Goal: Task Accomplishment & Management: Use online tool/utility

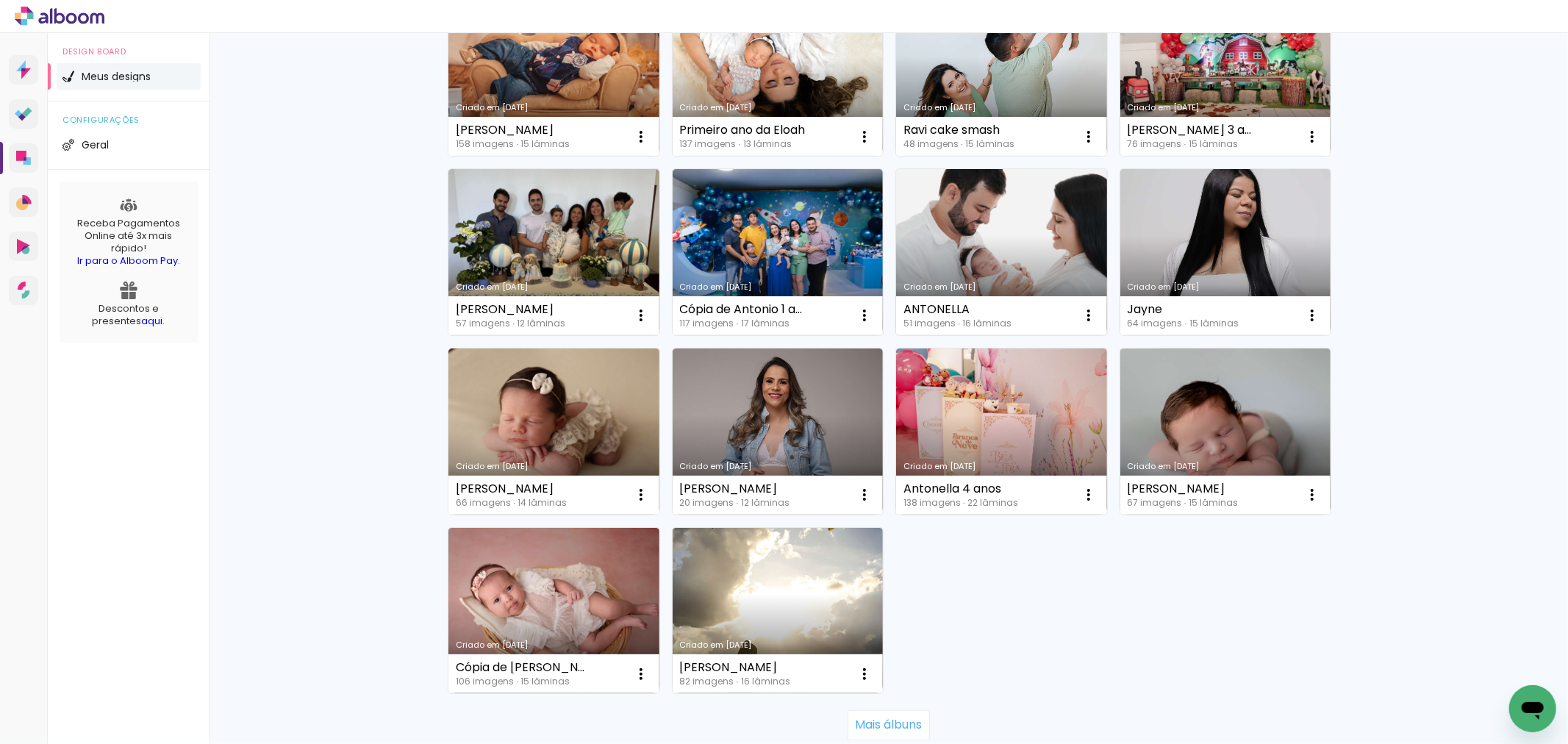
scroll to position [816, 0]
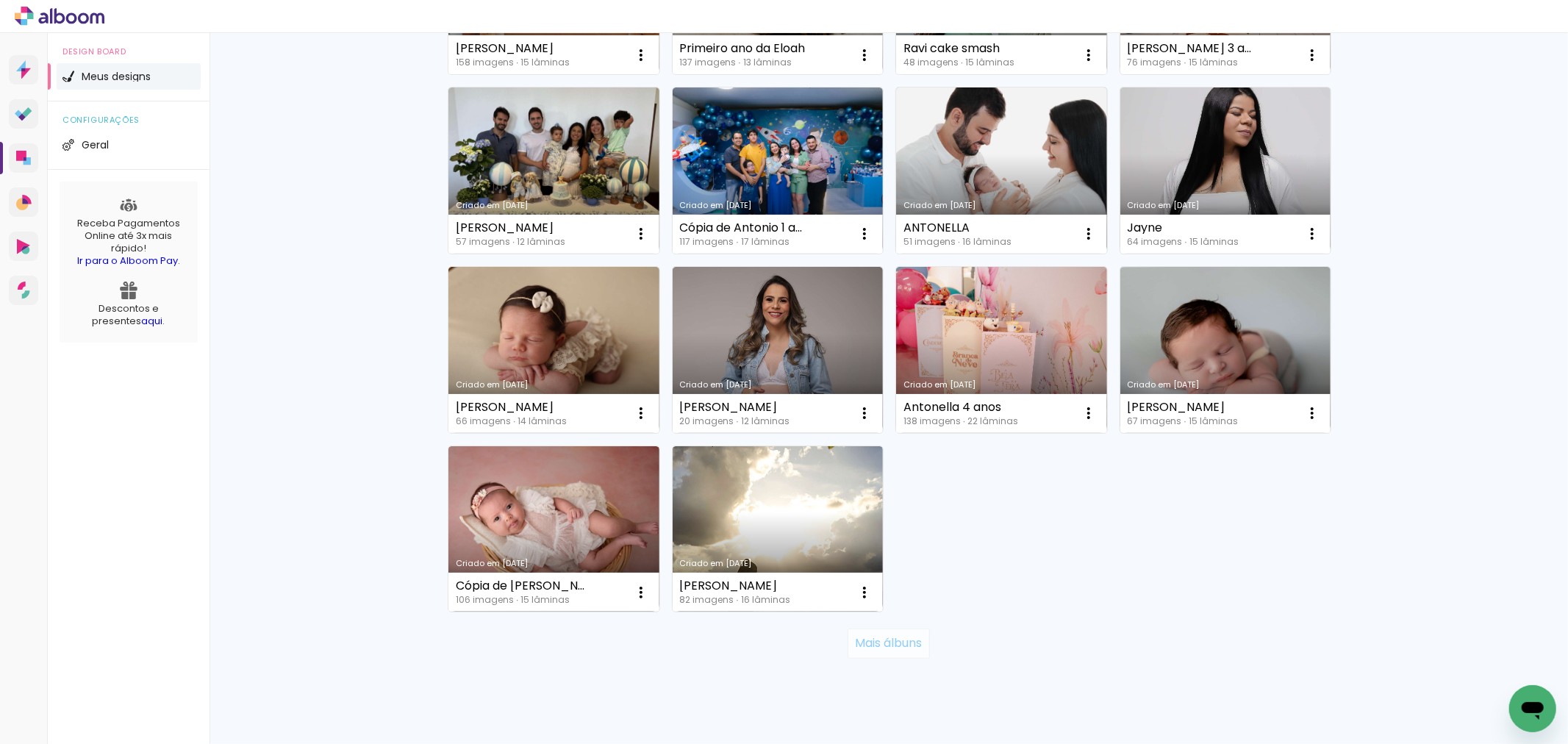
click at [0, 0] on slot "Mais álbuns" at bounding box center [0, 0] width 0 height 0
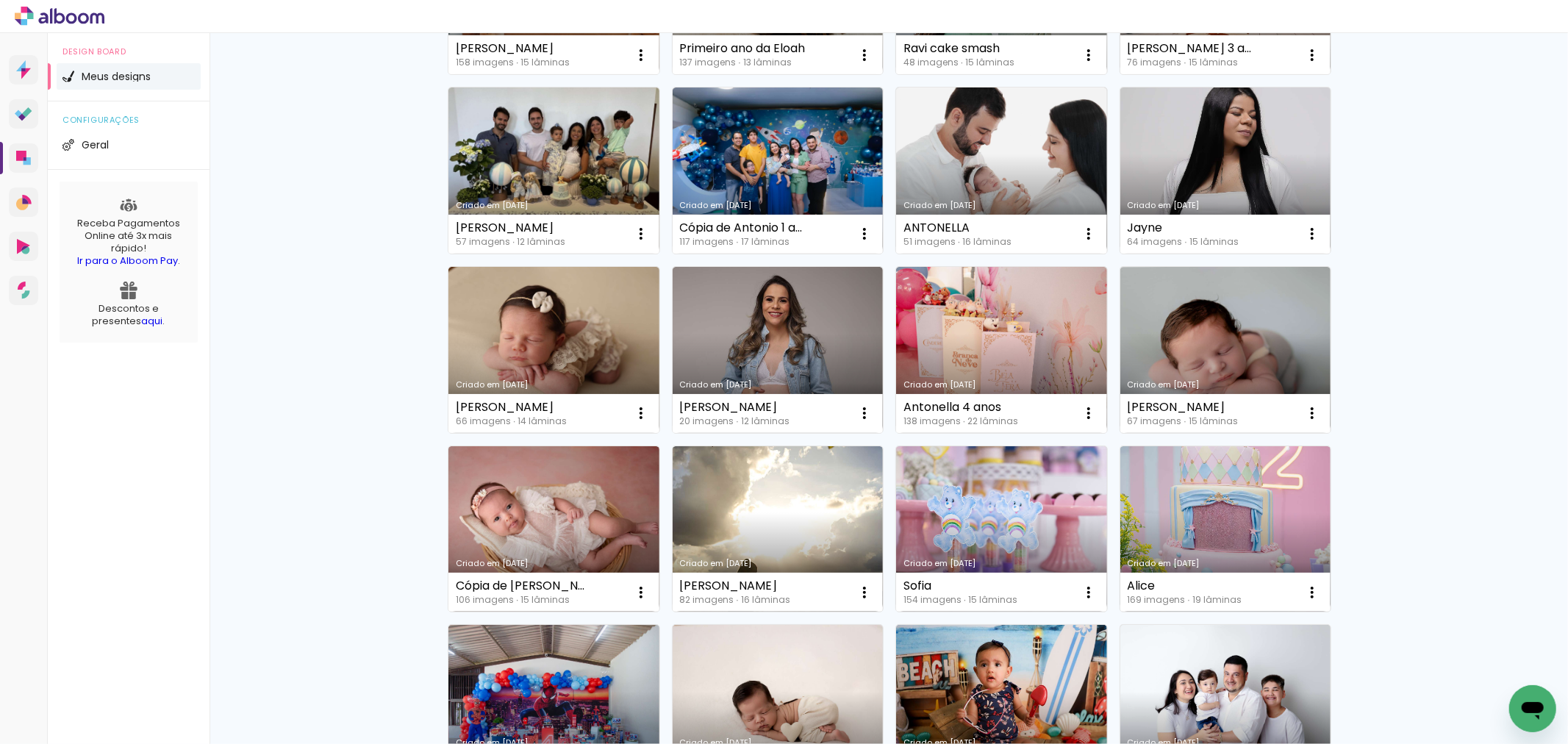
scroll to position [1061, 0]
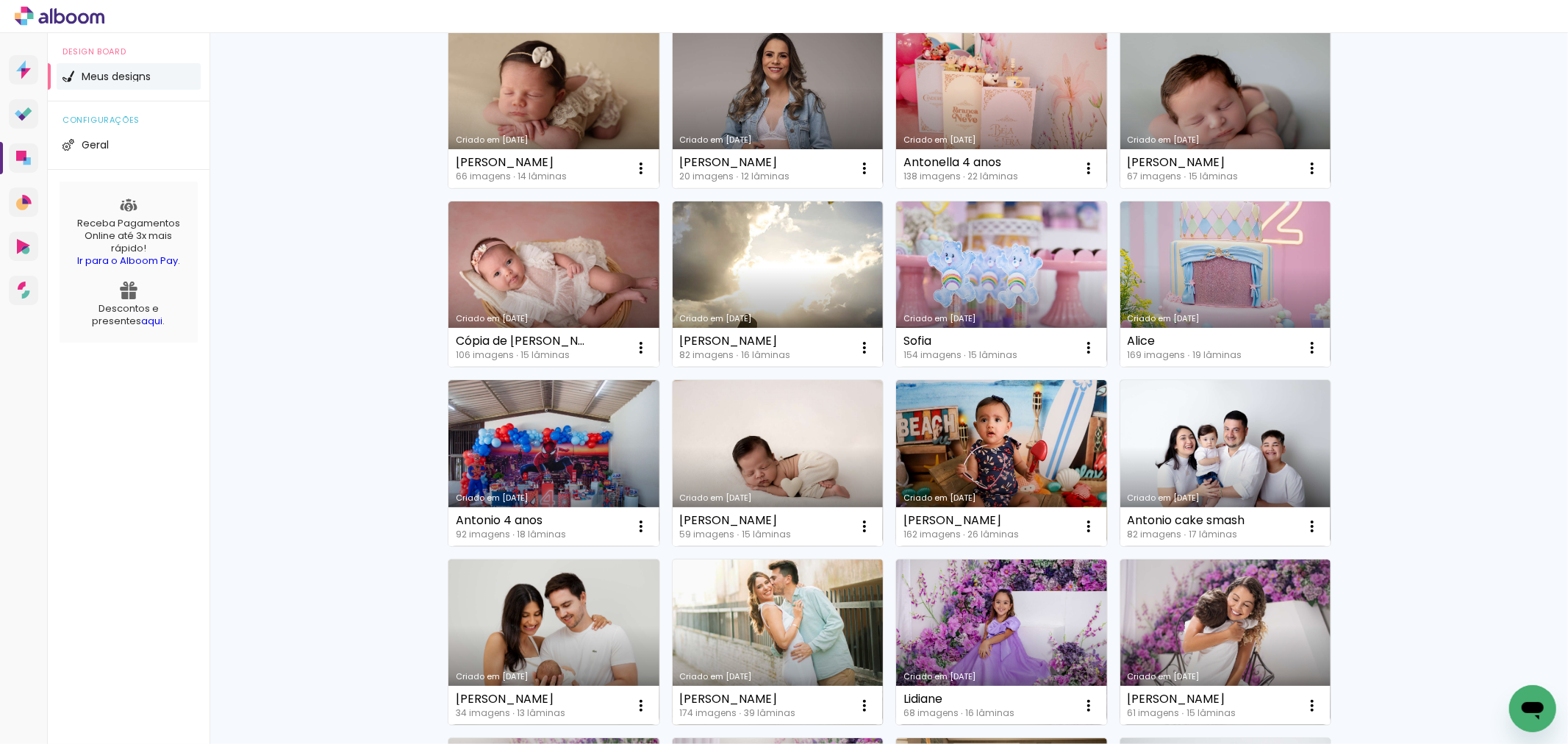
click at [755, 652] on link "Criado em [DATE]" at bounding box center [778, 642] width 211 height 166
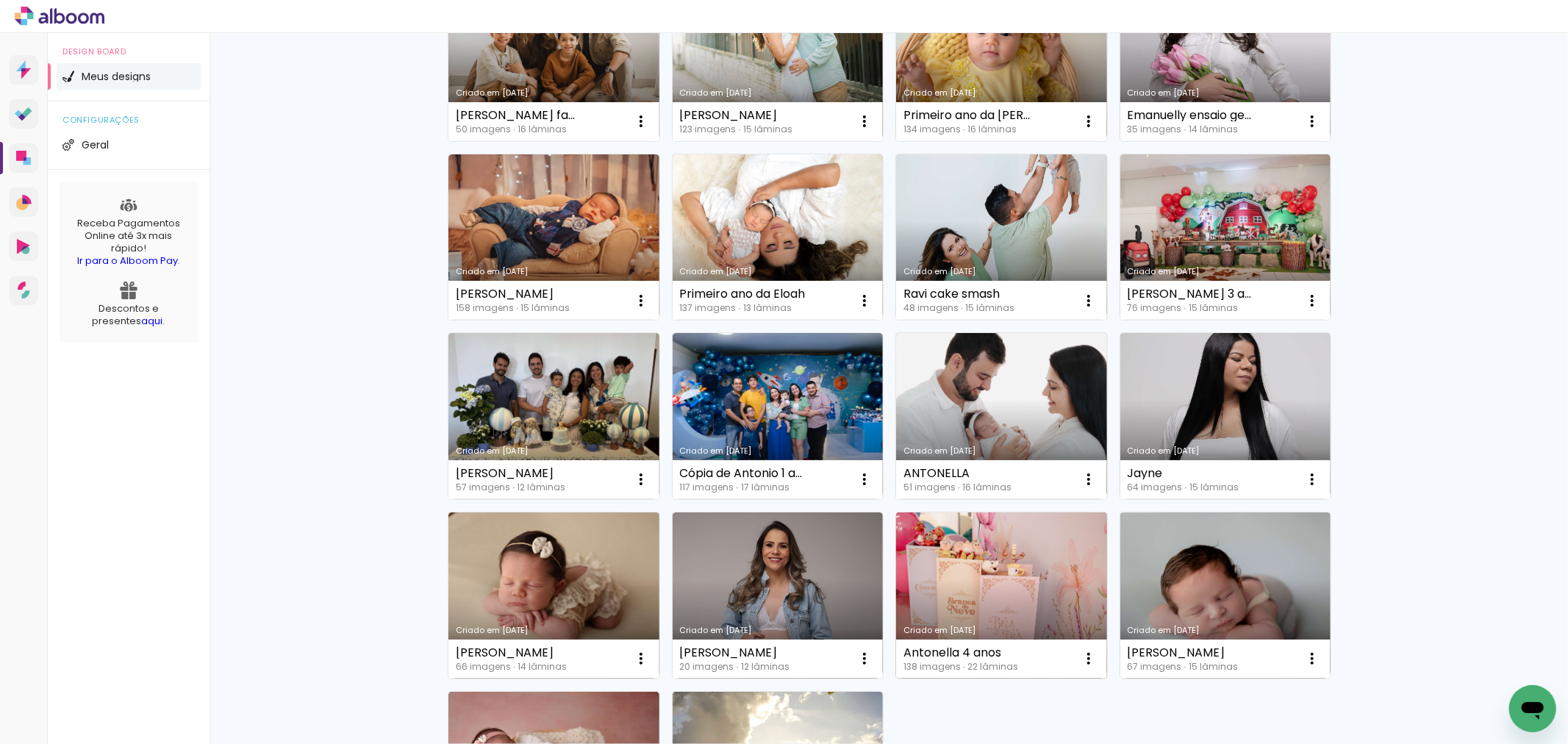
scroll to position [850, 0]
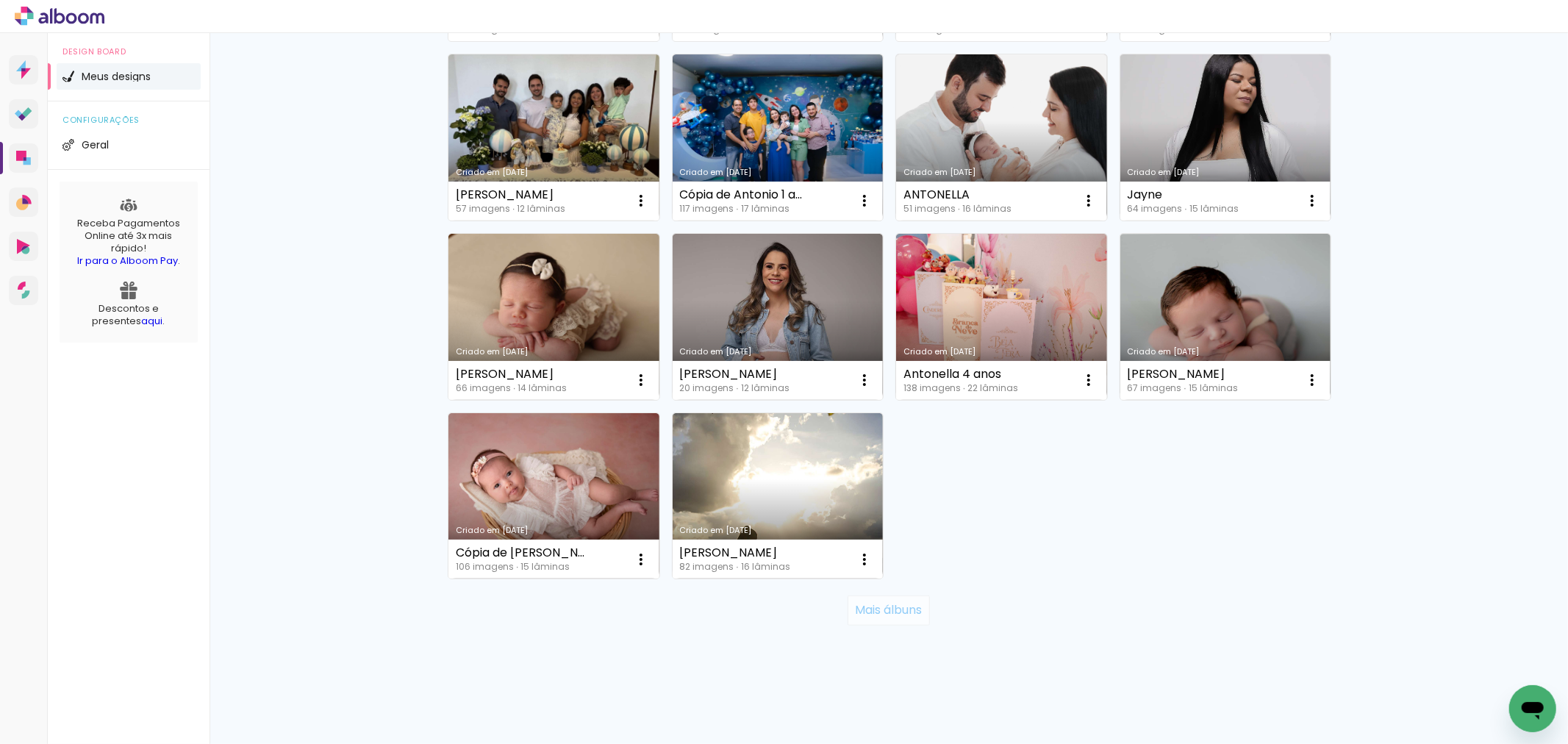
click at [0, 0] on slot "Mais álbuns" at bounding box center [0, 0] width 0 height 0
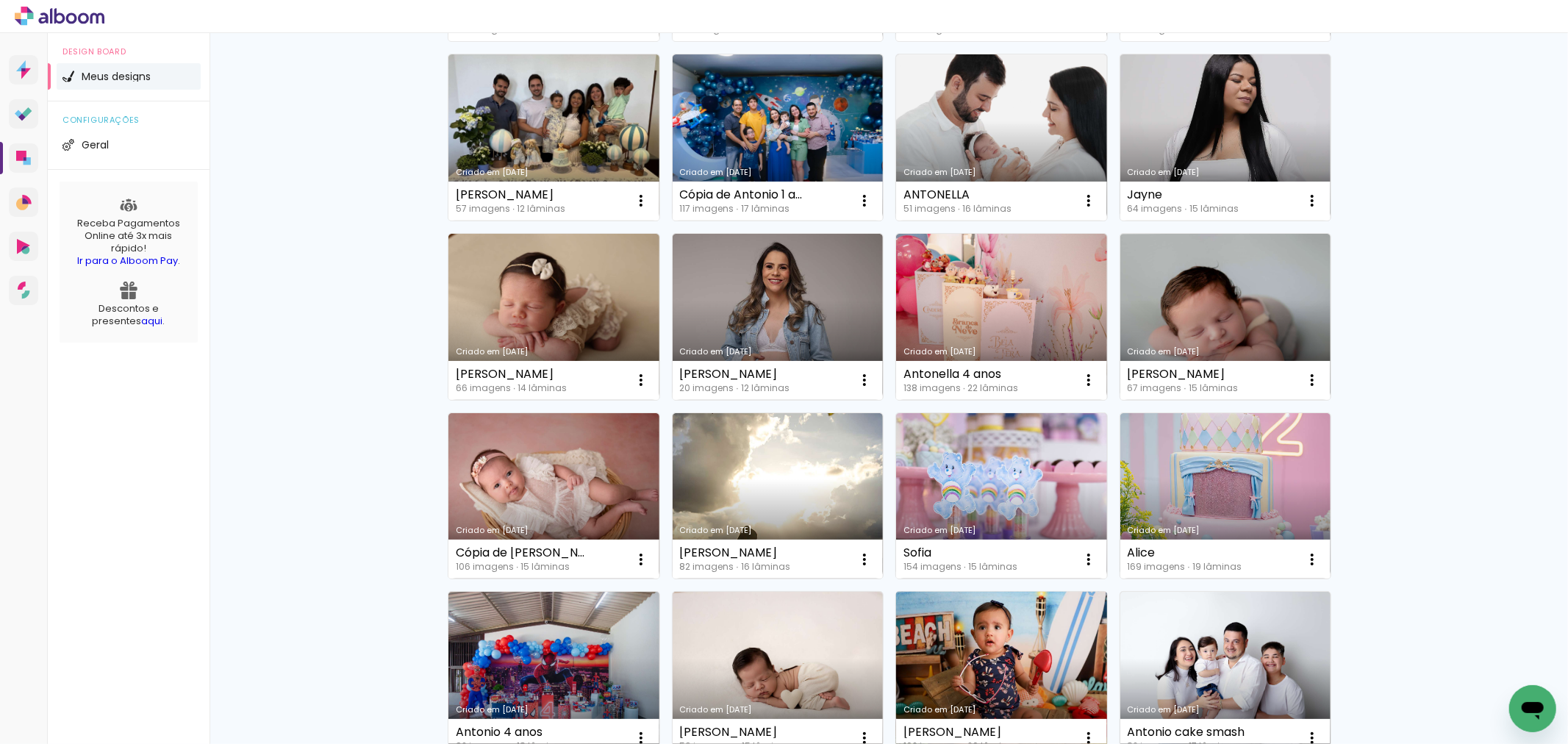
scroll to position [1013, 0]
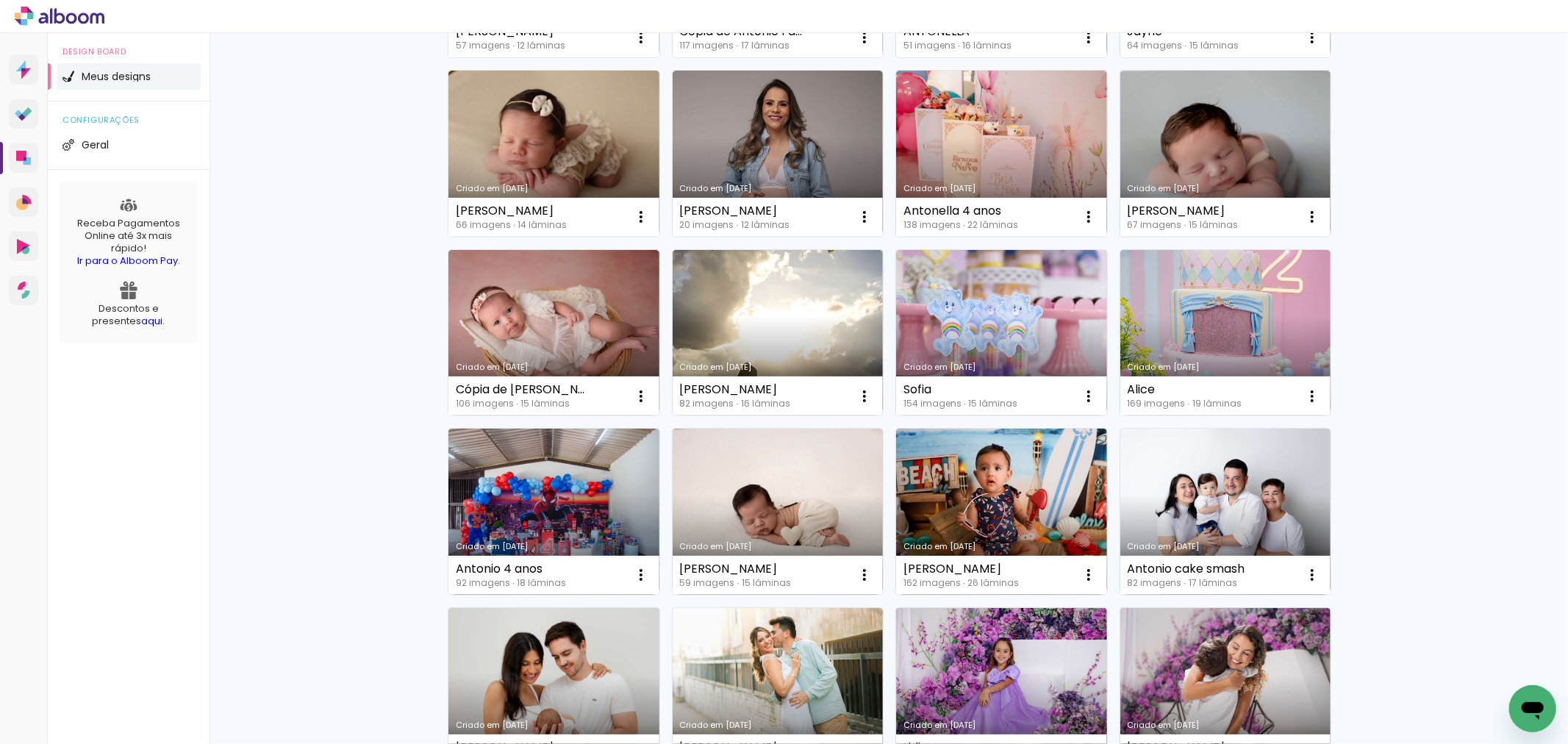
click at [951, 309] on link "Criado em [DATE]" at bounding box center [1001, 332] width 211 height 166
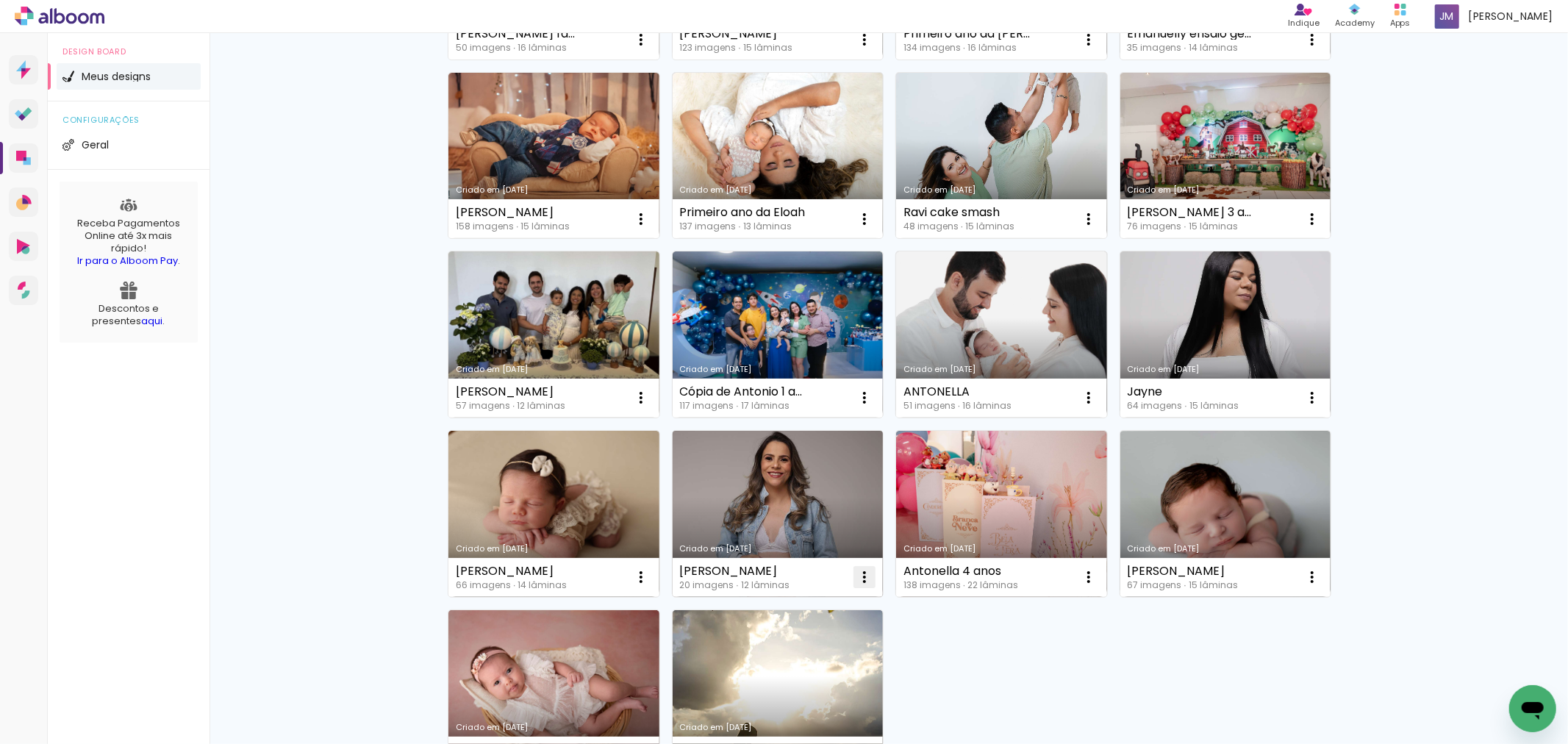
scroll to position [816, 0]
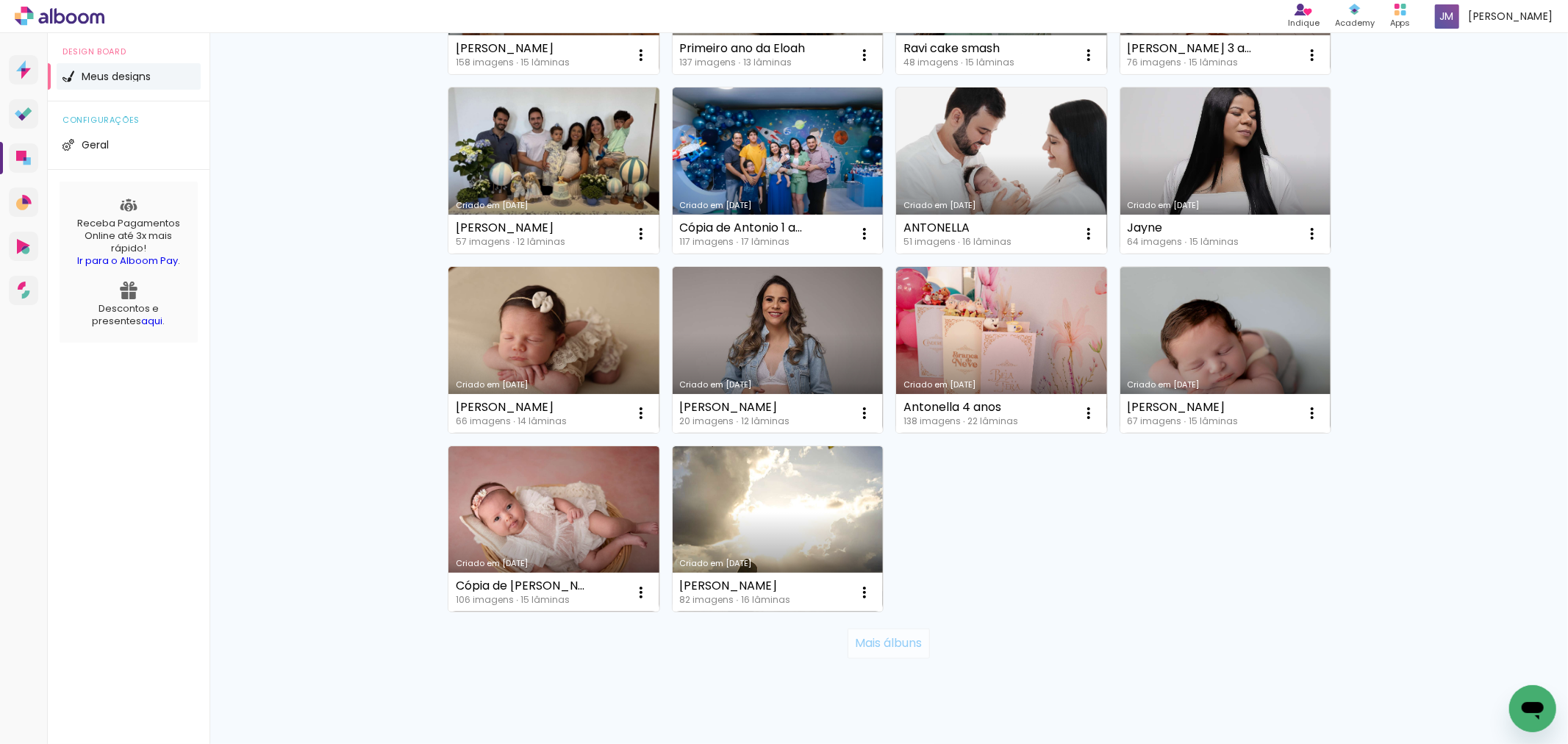
click at [0, 0] on slot "Mais álbuns" at bounding box center [0, 0] width 0 height 0
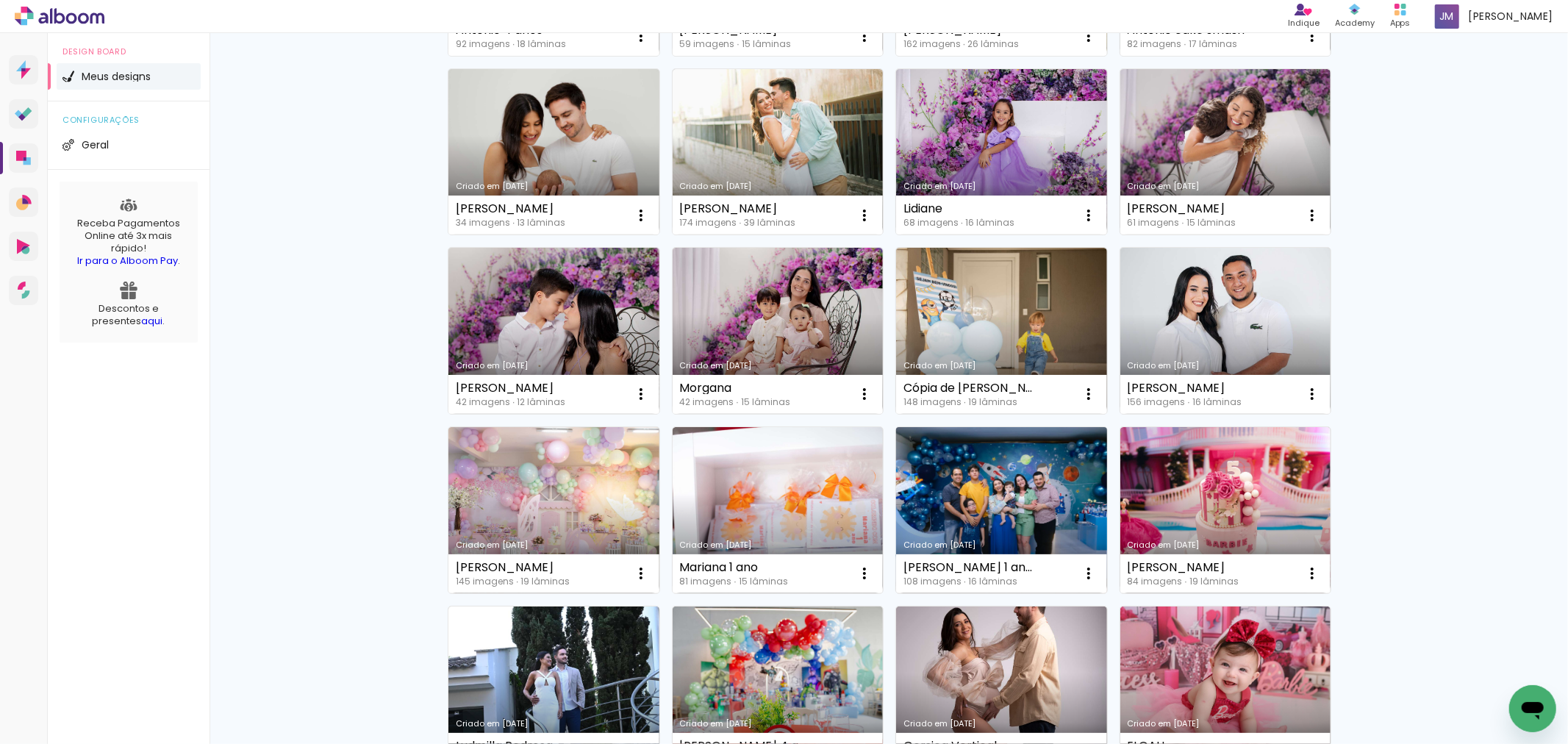
scroll to position [1633, 0]
